Goal: Task Accomplishment & Management: Complete application form

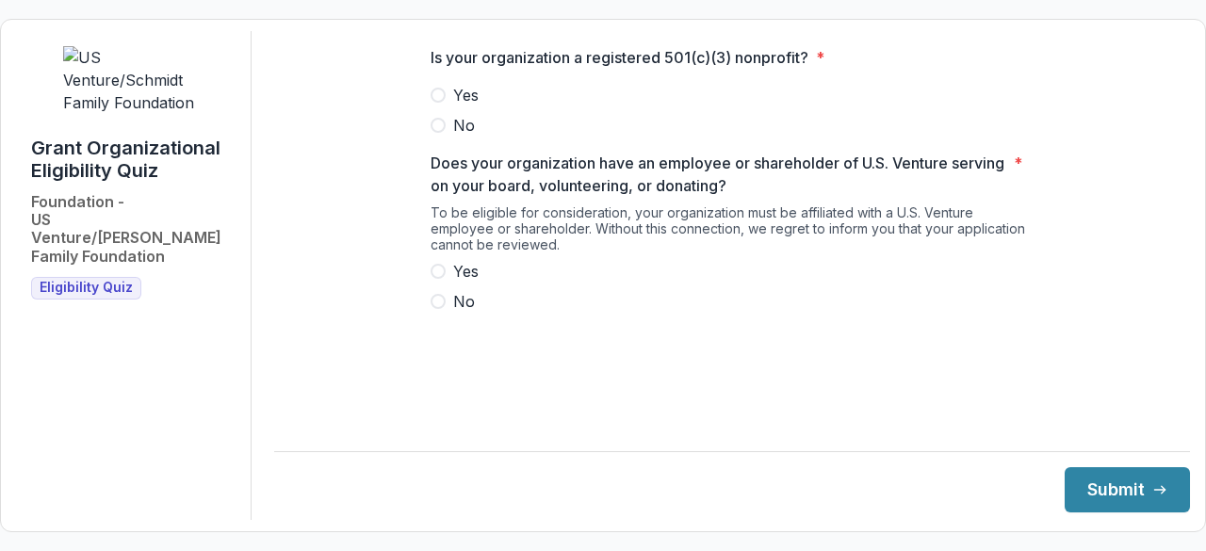
click at [471, 106] on span "Yes" at bounding box center [465, 95] width 25 height 23
click at [479, 283] on span "Yes" at bounding box center [465, 271] width 25 height 23
click at [469, 106] on span "Yes" at bounding box center [465, 95] width 25 height 23
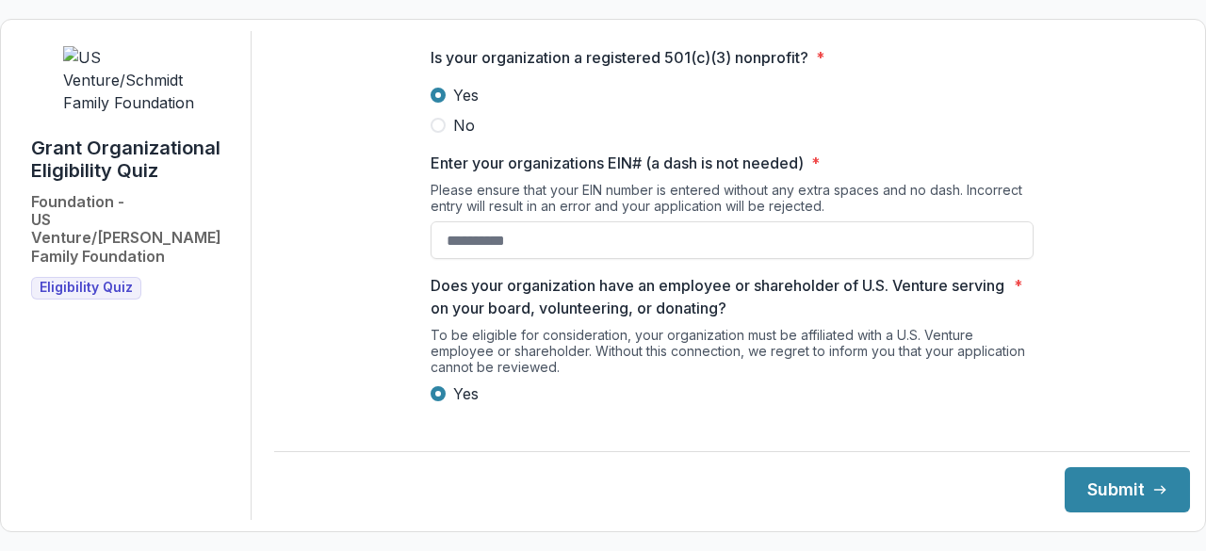
scroll to position [51, 0]
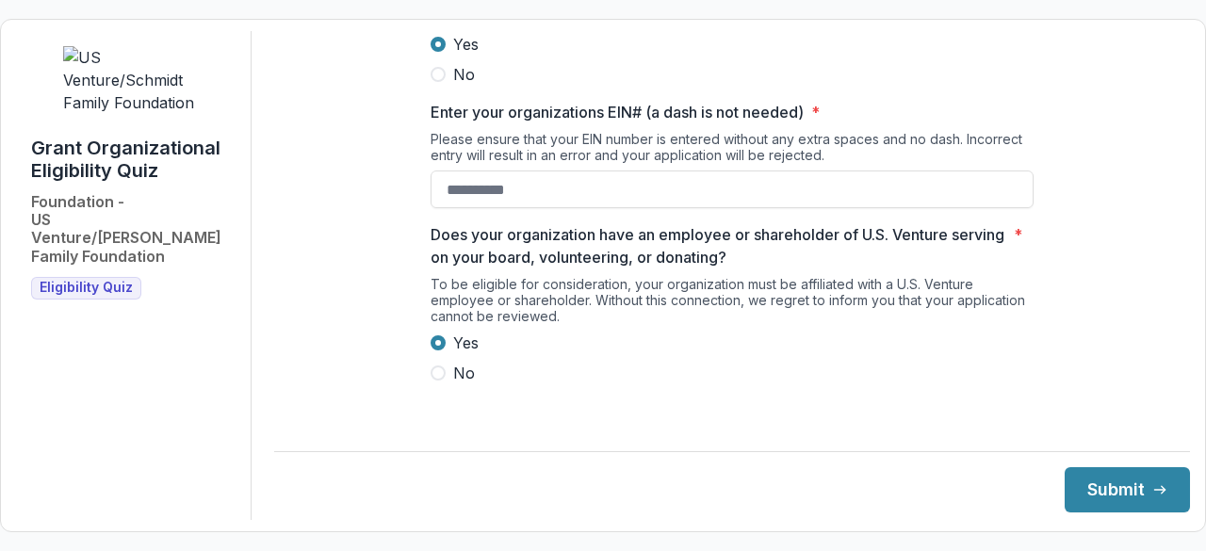
click at [464, 376] on span "No" at bounding box center [464, 373] width 22 height 23
click at [528, 208] on input "Enter your organizations EIN# (a dash is not needed) *" at bounding box center [732, 190] width 603 height 38
